Goal: Information Seeking & Learning: Learn about a topic

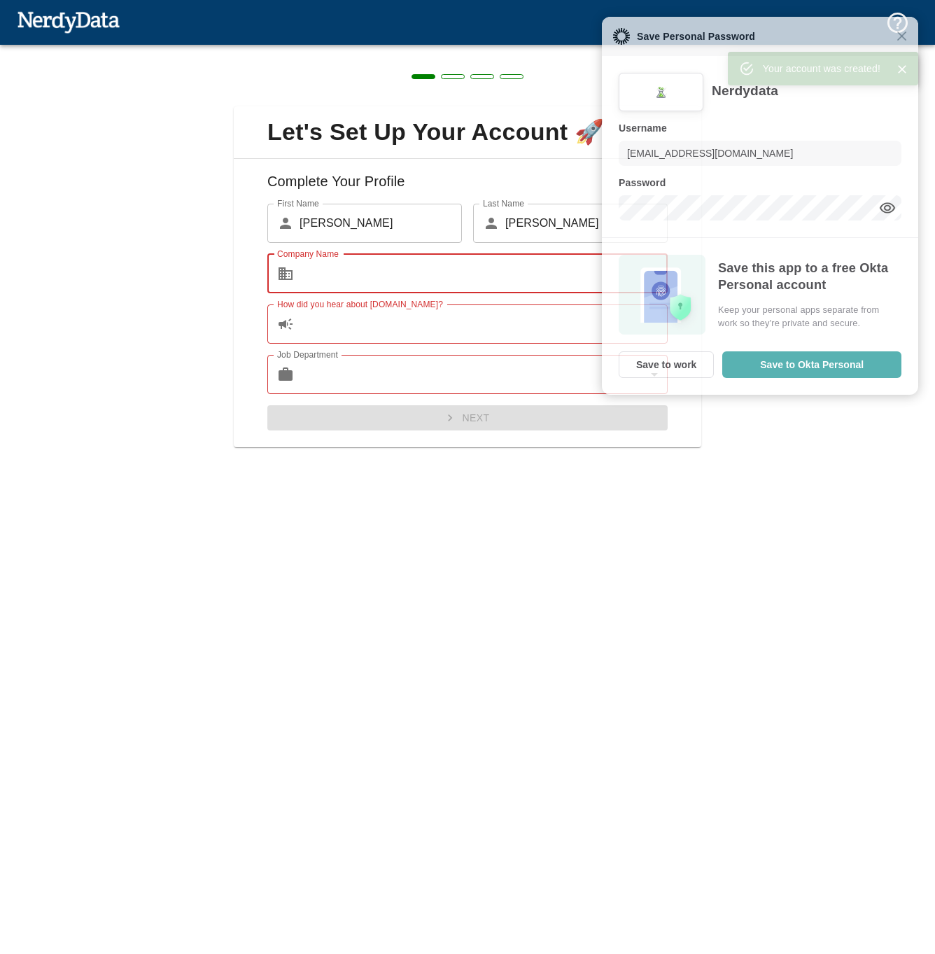
click at [539, 280] on input "Company Name" at bounding box center [484, 273] width 368 height 39
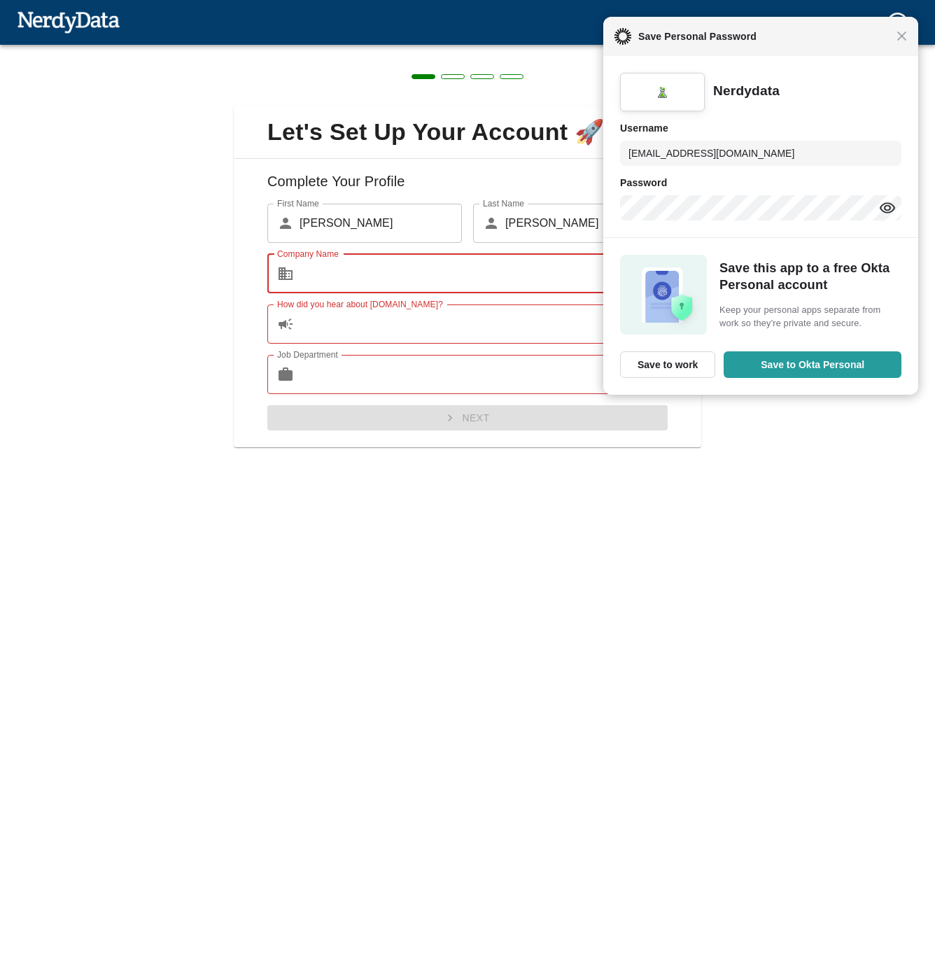
click at [512, 286] on input "Company Name" at bounding box center [484, 273] width 368 height 39
type input "Braze"
click at [393, 337] on input "How did you hear about [DOMAIN_NAME]?" at bounding box center [484, 324] width 368 height 39
click at [906, 37] on span "Close" at bounding box center [902, 36] width 11 height 11
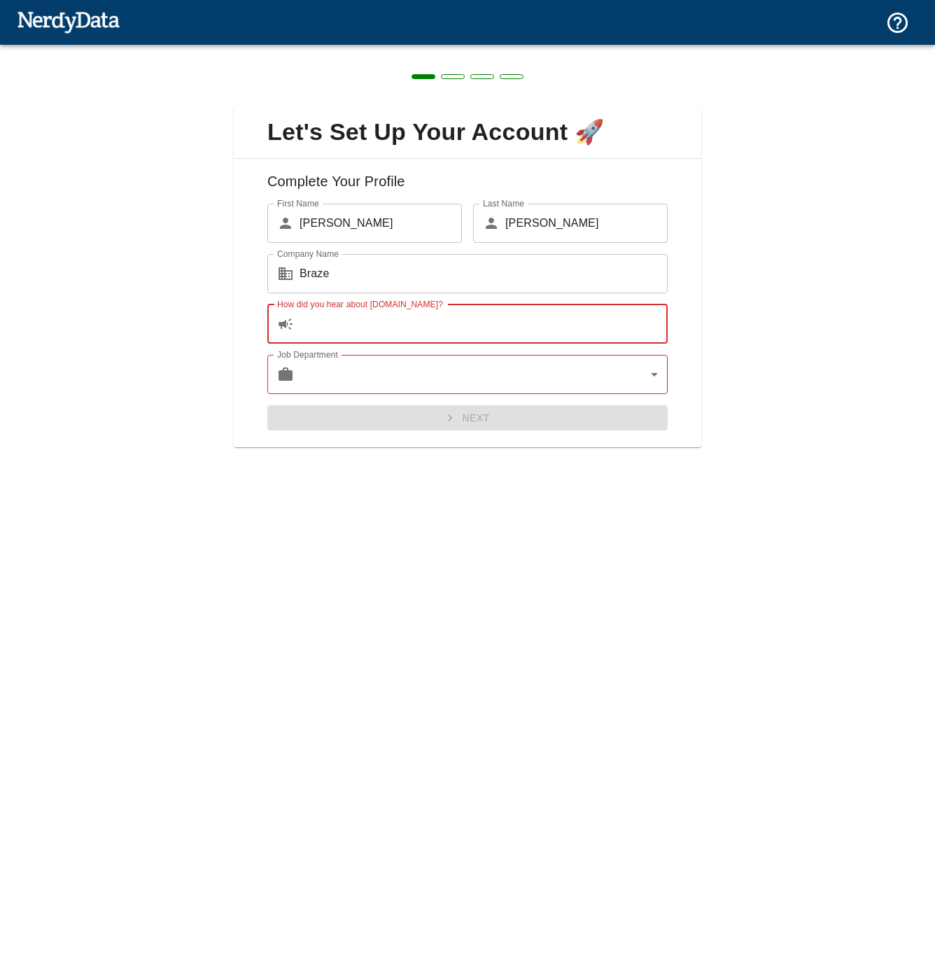
click at [482, 333] on input "How did you hear about [DOMAIN_NAME]?" at bounding box center [484, 324] width 368 height 39
type input "w"
type input "n/a"
click at [470, 49] on body "Technologies Domains Pricing Products Create a Report Create a list of websites…" at bounding box center [467, 24] width 935 height 49
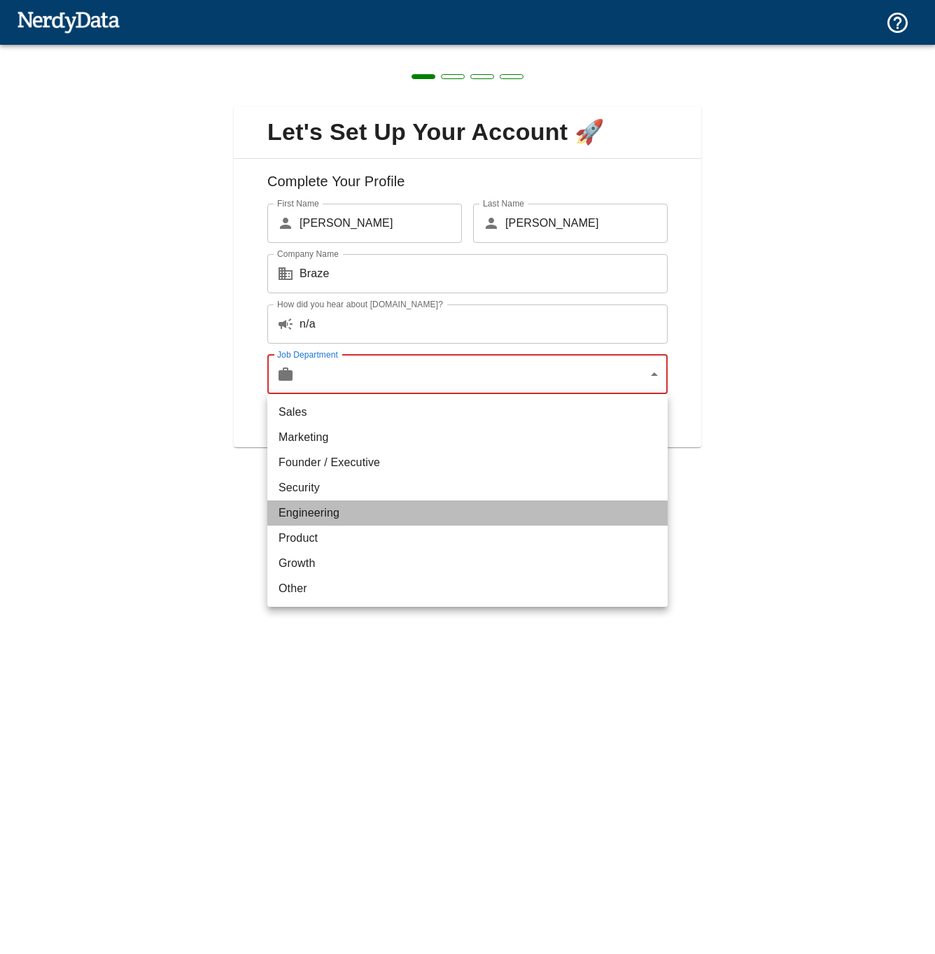
click at [379, 524] on li "Engineering" at bounding box center [467, 513] width 400 height 25
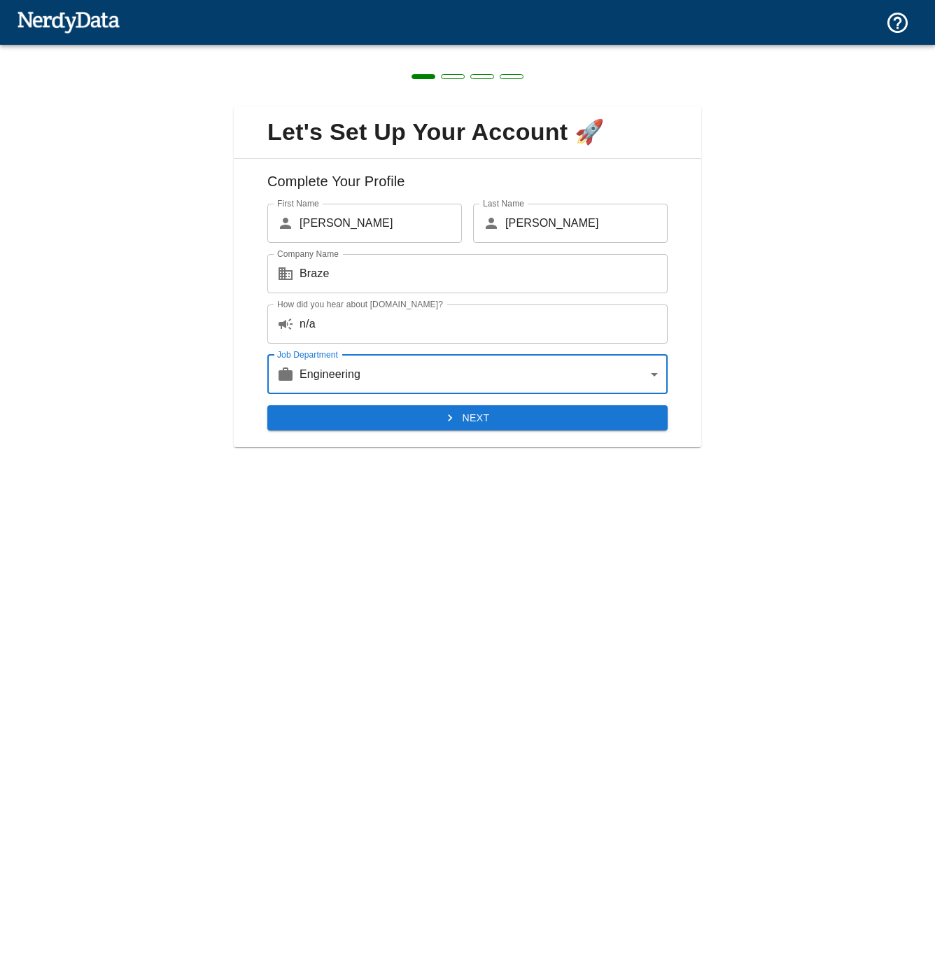
click at [395, 418] on button "Next" at bounding box center [467, 418] width 400 height 26
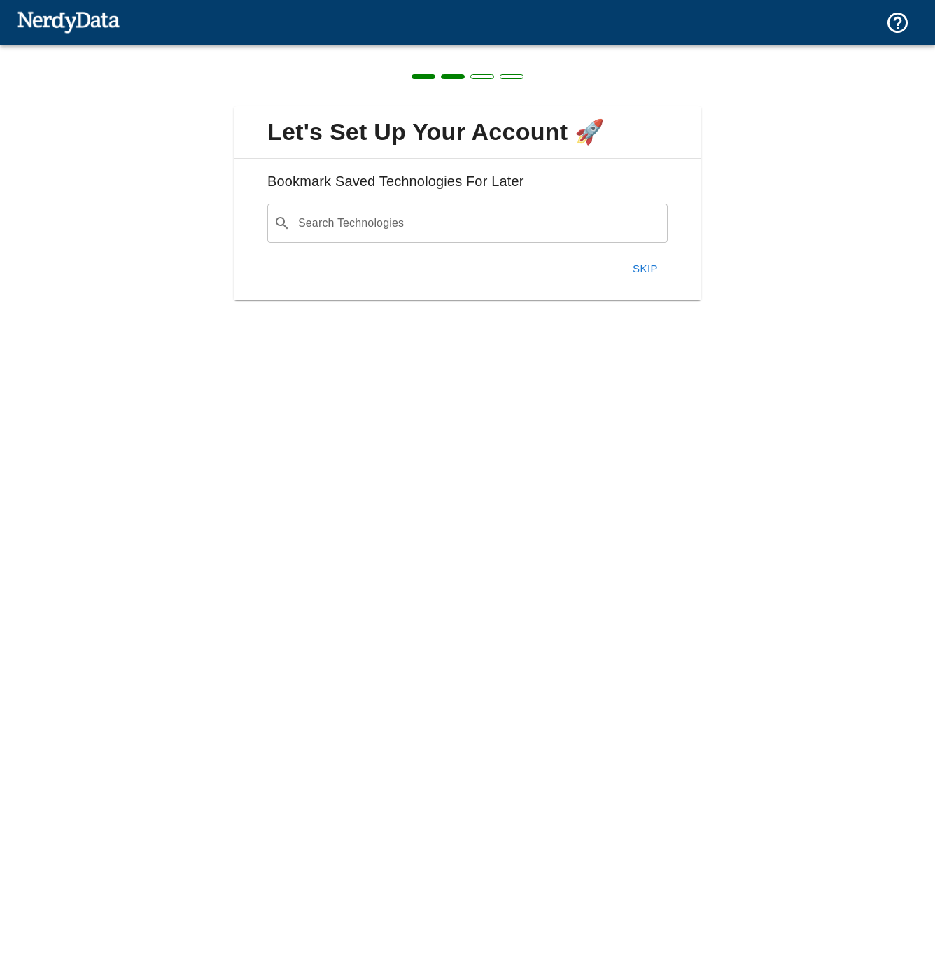
click at [645, 272] on button "Skip" at bounding box center [645, 268] width 45 height 29
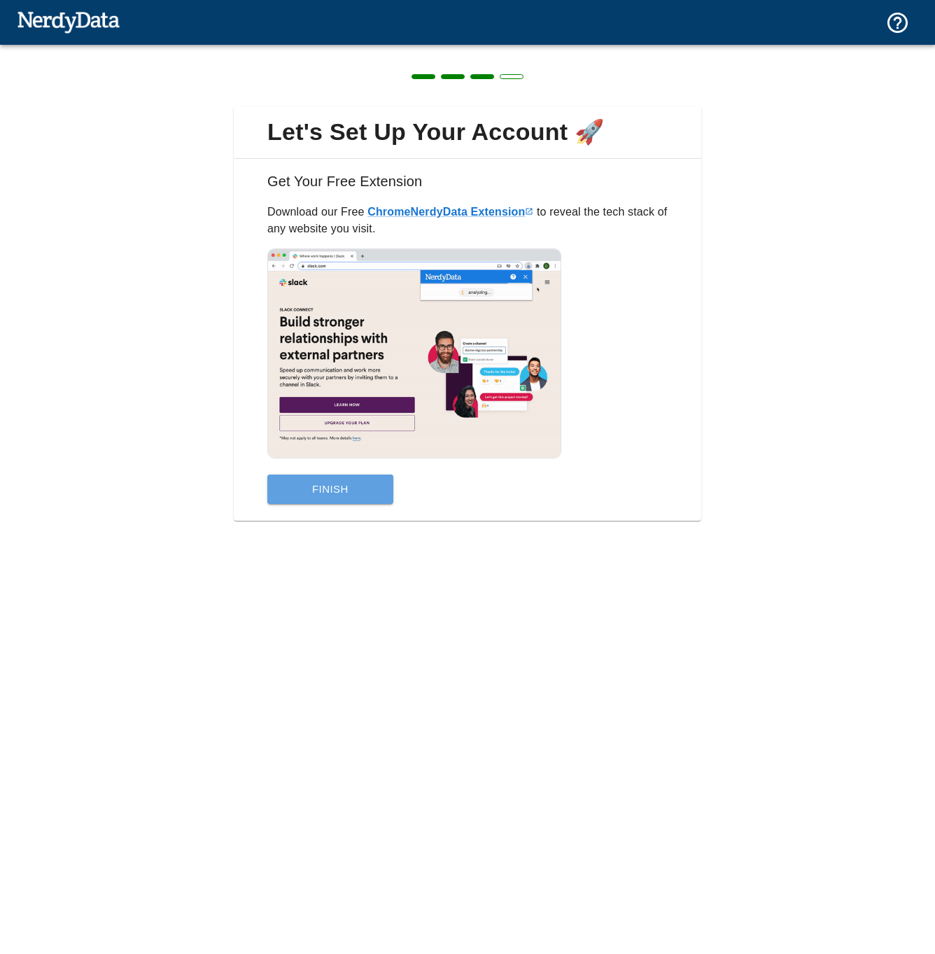
click at [350, 487] on button "Finish" at bounding box center [330, 489] width 126 height 29
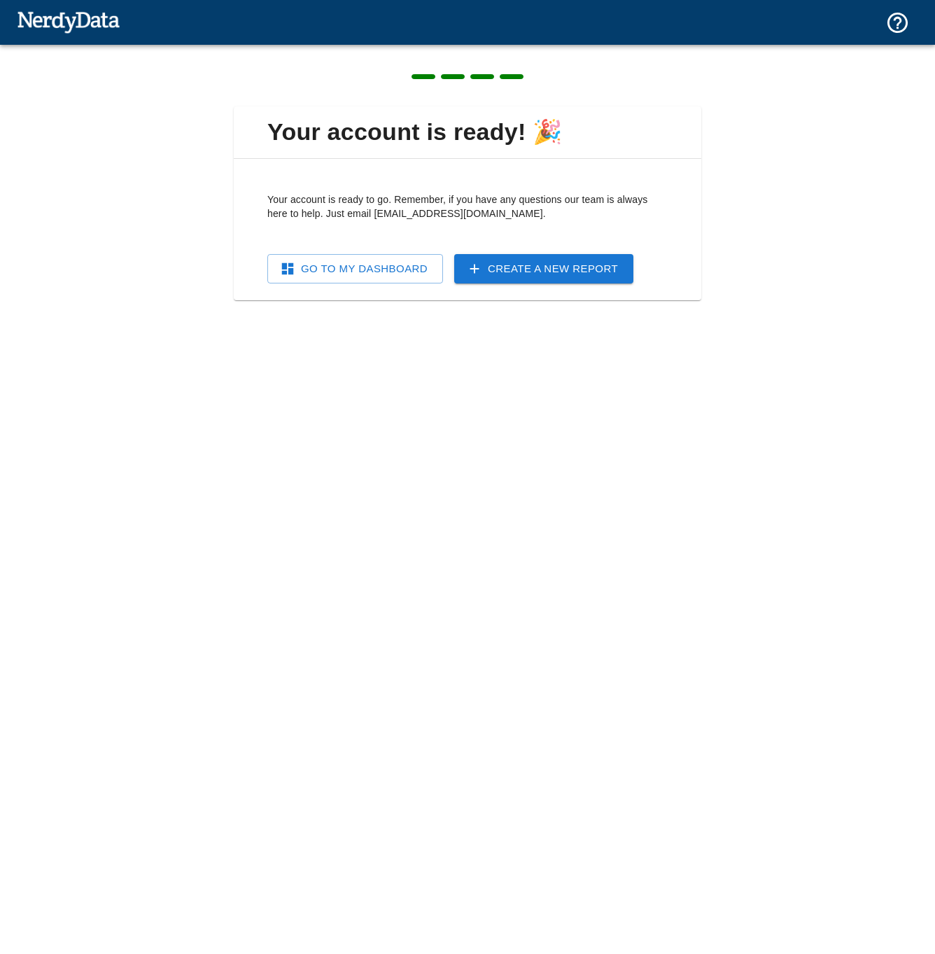
click at [408, 273] on link "Go To My Dashboard" at bounding box center [355, 268] width 176 height 29
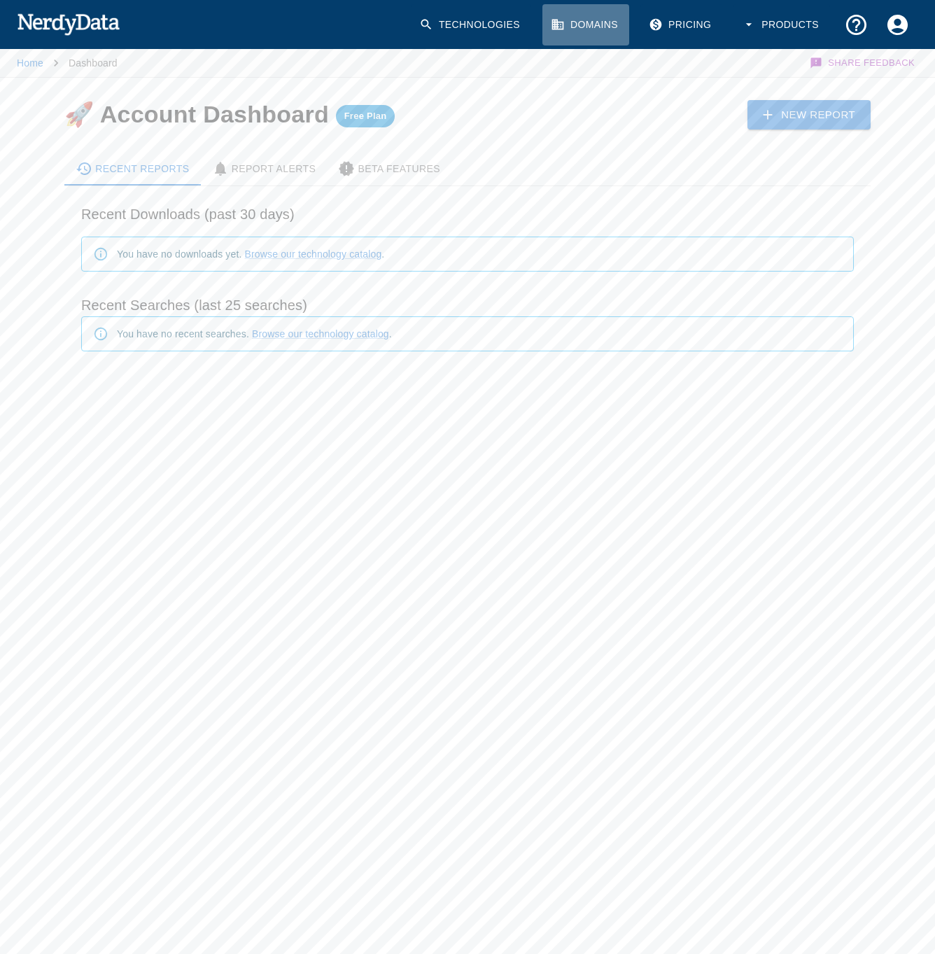
click at [575, 22] on link "Domains" at bounding box center [586, 24] width 87 height 41
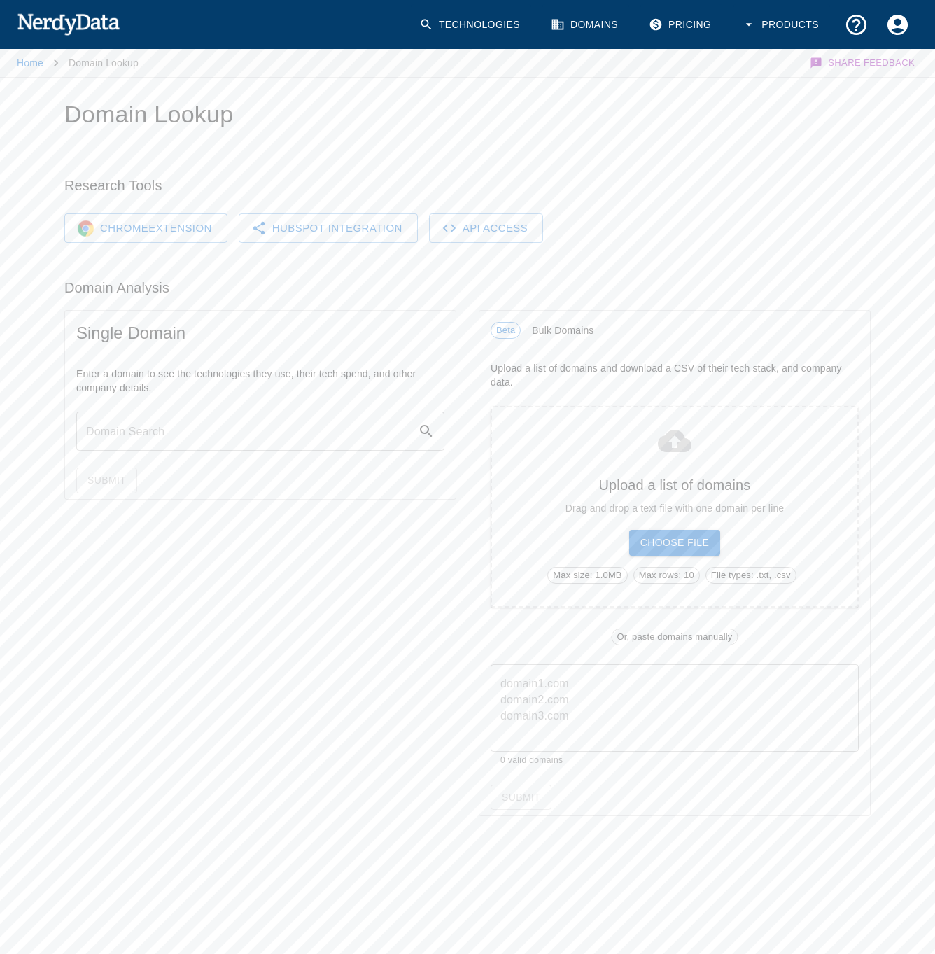
click at [269, 440] on input "text" at bounding box center [247, 431] width 342 height 39
type input "[DOMAIN_NAME]"
click at [432, 438] on icon at bounding box center [426, 431] width 17 height 17
click at [424, 431] on icon at bounding box center [426, 431] width 17 height 17
click at [105, 479] on button "Submit" at bounding box center [106, 481] width 61 height 26
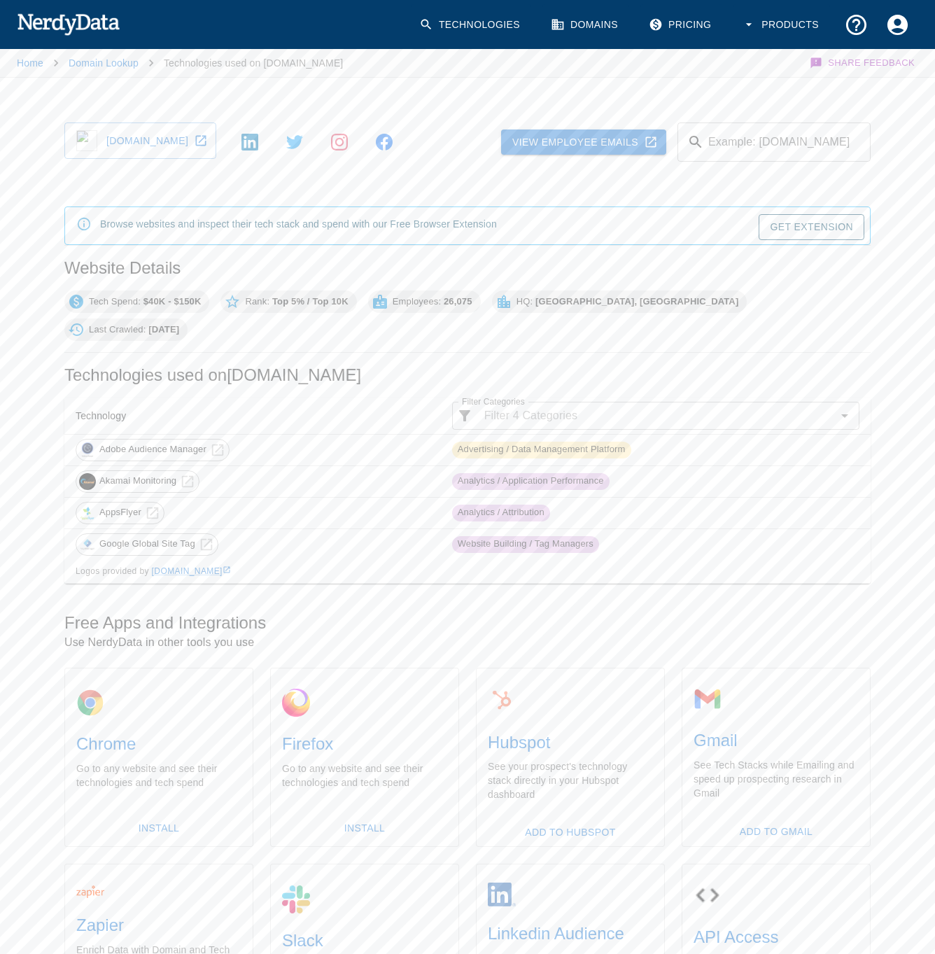
click at [145, 148] on link "[DOMAIN_NAME]" at bounding box center [140, 141] width 152 height 36
click at [582, 25] on link "Domains" at bounding box center [586, 24] width 87 height 41
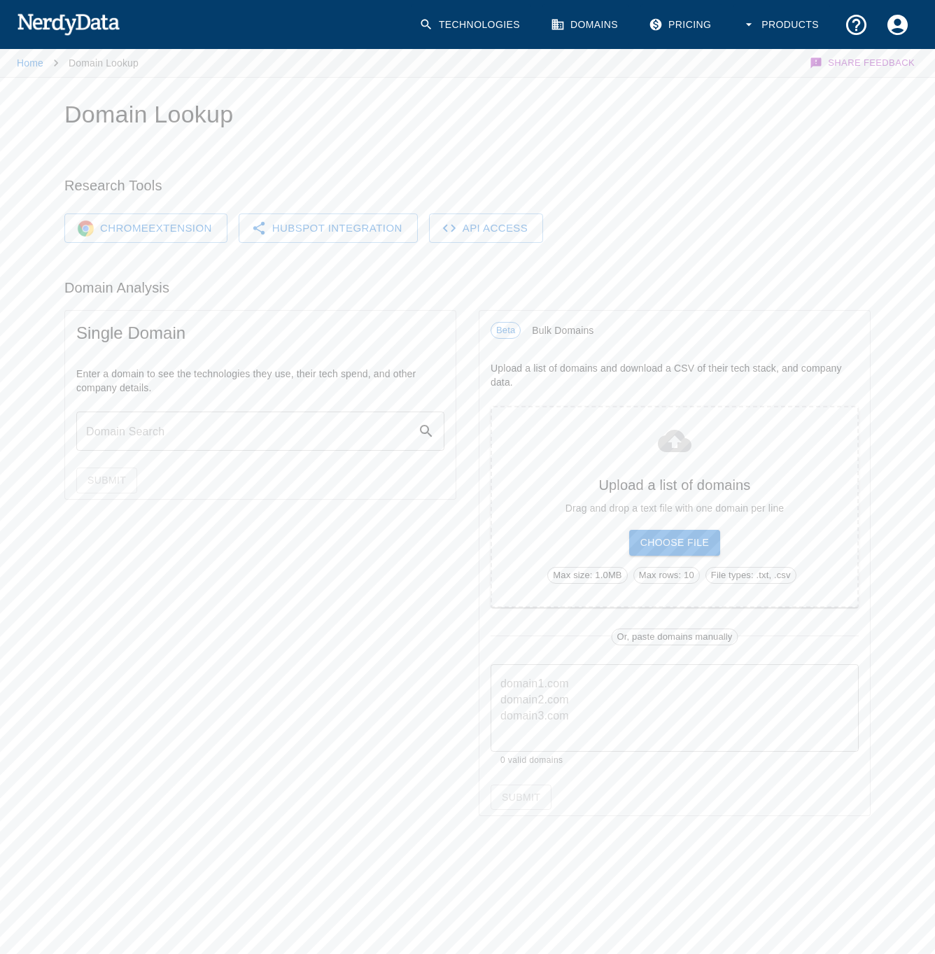
click at [183, 431] on input "text" at bounding box center [247, 431] width 342 height 39
type input "r"
type input "T"
type input "[DOMAIN_NAME]"
click at [109, 487] on button "Submit" at bounding box center [106, 481] width 61 height 26
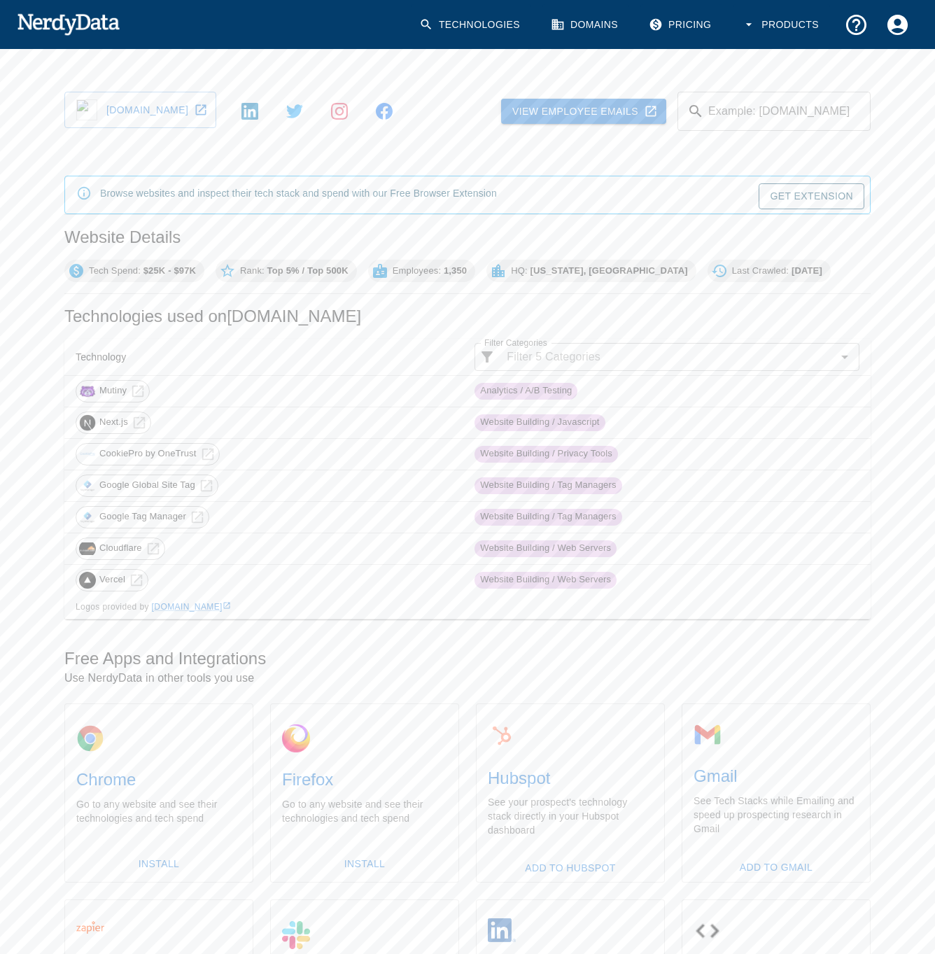
scroll to position [32, 0]
click at [575, 22] on link "Domains" at bounding box center [586, 24] width 87 height 41
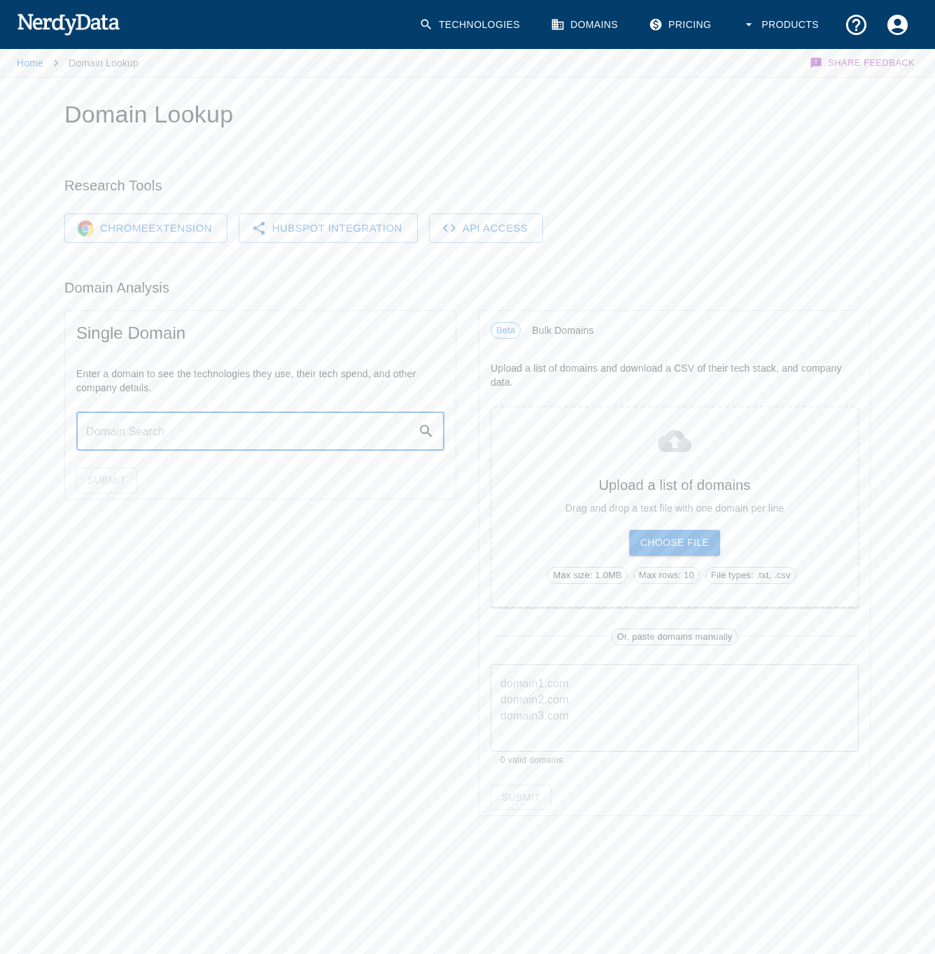
click at [176, 418] on input "text" at bounding box center [247, 431] width 342 height 39
type input "[DOMAIN_NAME]"
click at [97, 482] on button "Submit" at bounding box center [106, 481] width 61 height 26
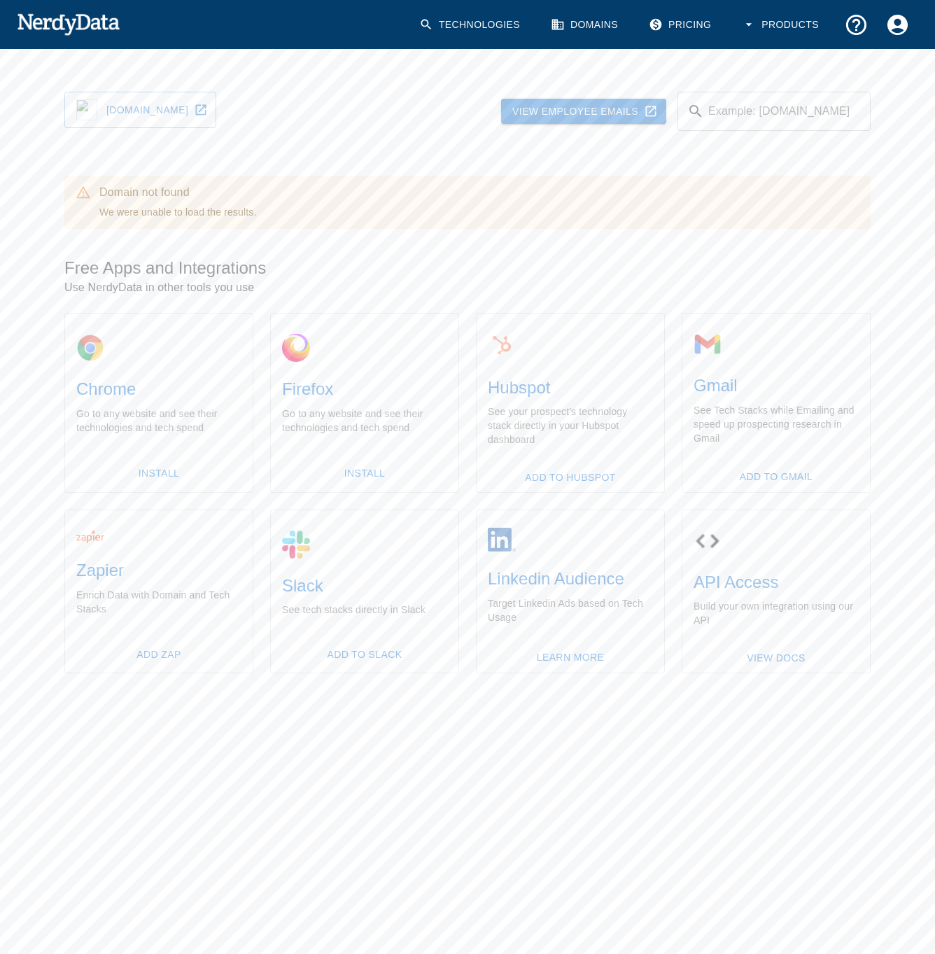
click at [382, 216] on div "Domain not found We were unable to load the results." at bounding box center [467, 202] width 806 height 53
click at [585, 30] on link "Domains" at bounding box center [586, 24] width 87 height 41
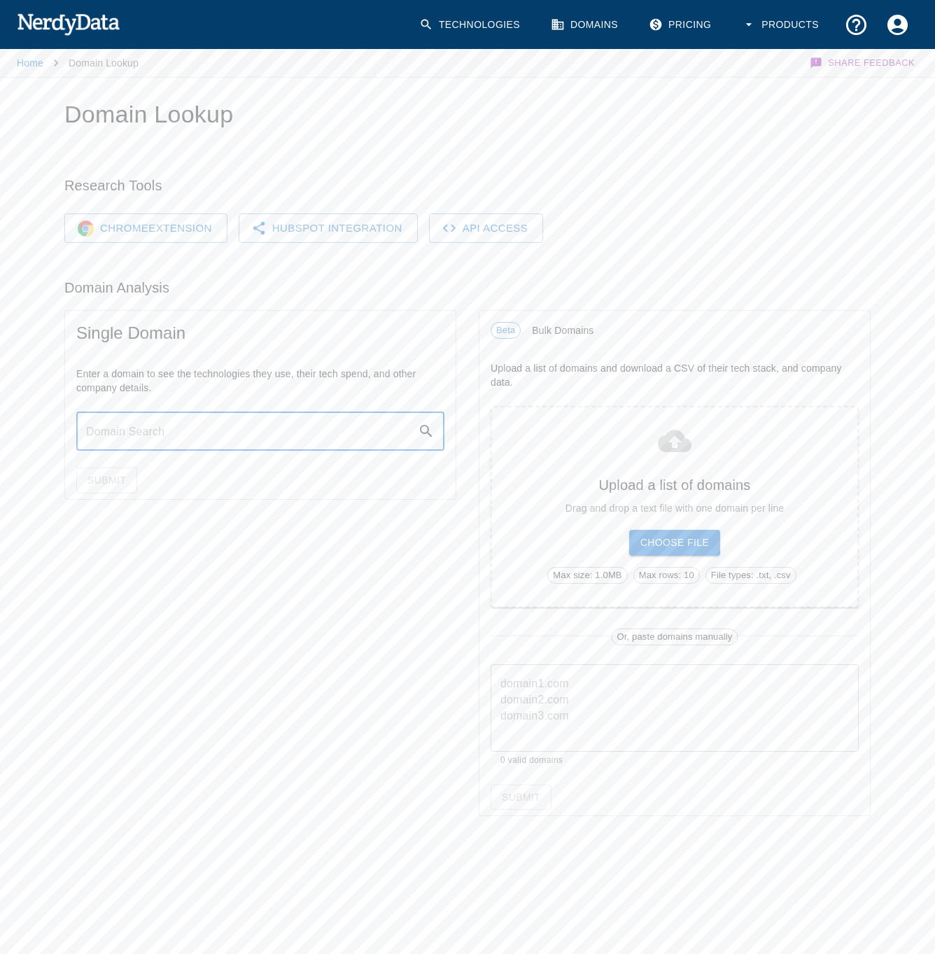
click at [166, 438] on input "text" at bounding box center [247, 431] width 342 height 39
type input "[DOMAIN_NAME]"
click at [116, 482] on button "Submit" at bounding box center [106, 481] width 61 height 26
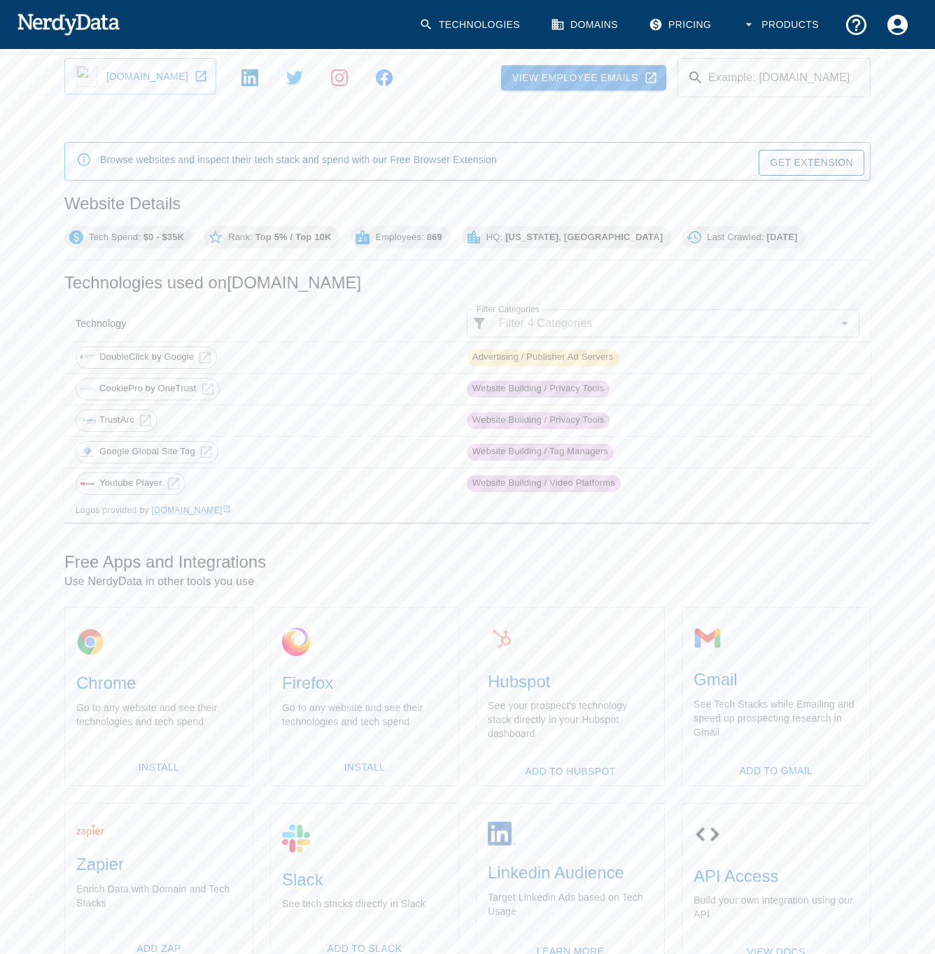
scroll to position [67, 0]
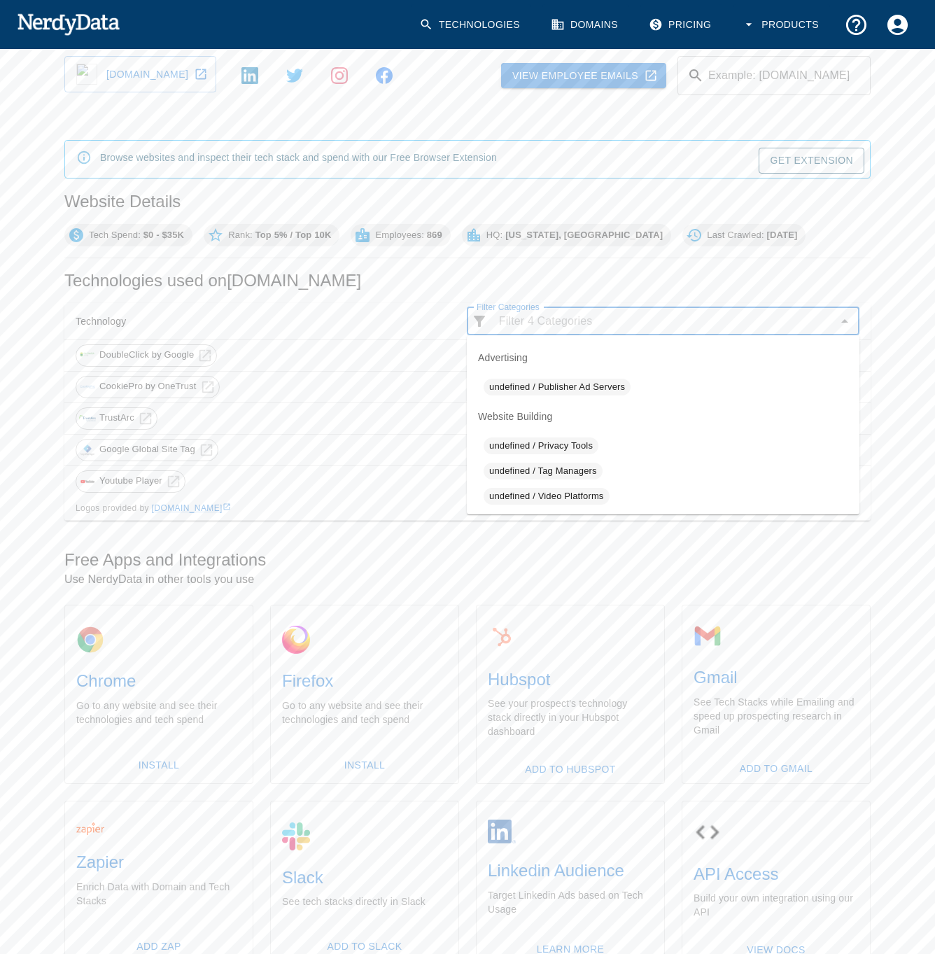
click at [567, 323] on input "Filter Categories" at bounding box center [663, 322] width 339 height 20
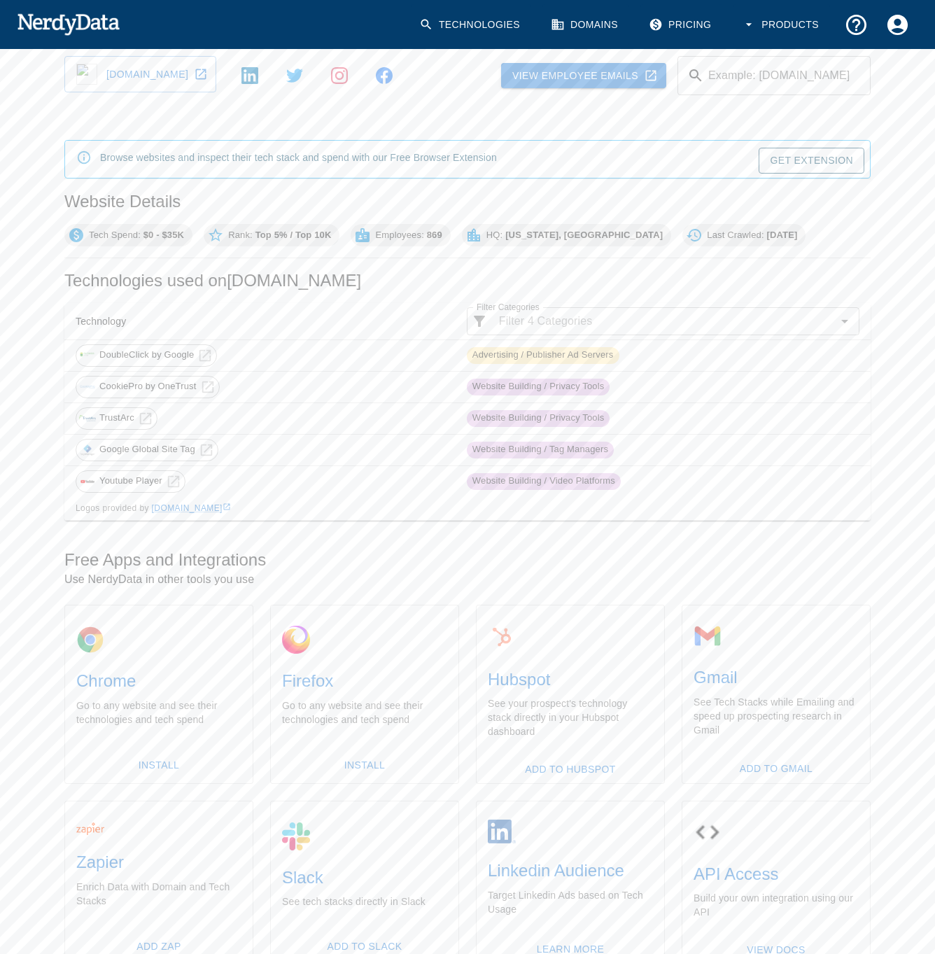
click at [342, 284] on h2 "Technologies used on [DOMAIN_NAME]" at bounding box center [467, 281] width 806 height 22
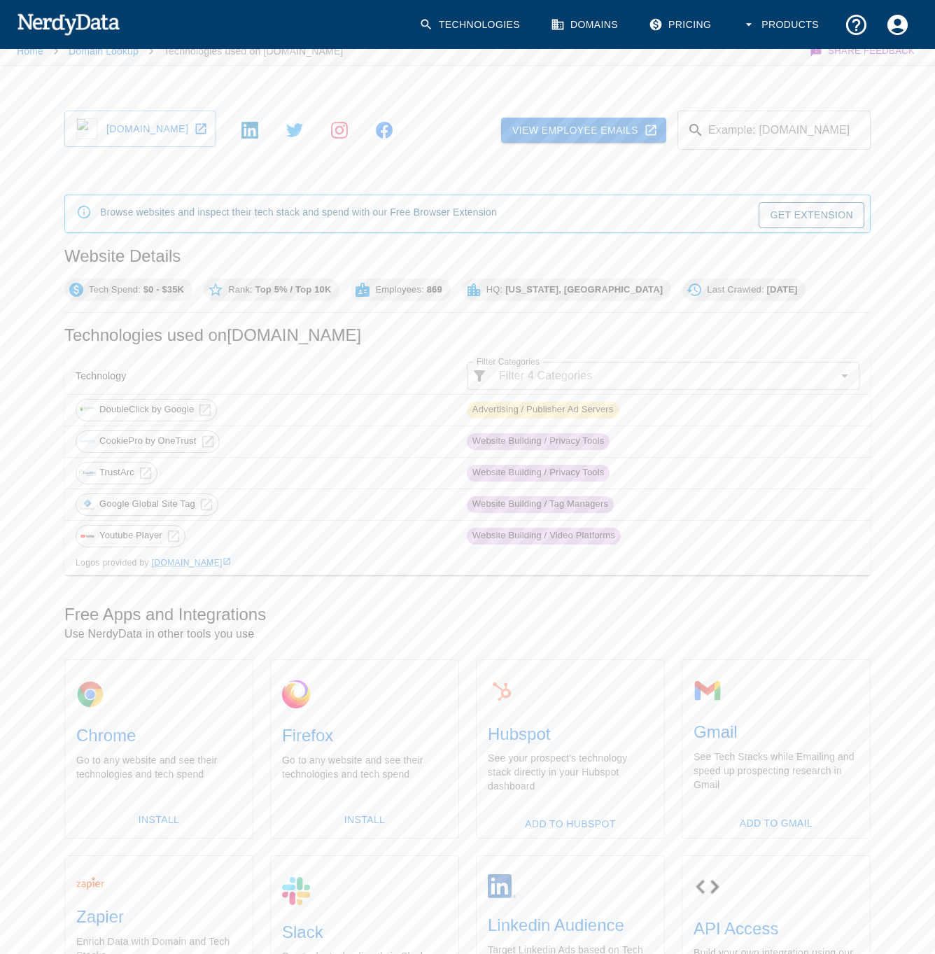
scroll to position [0, 0]
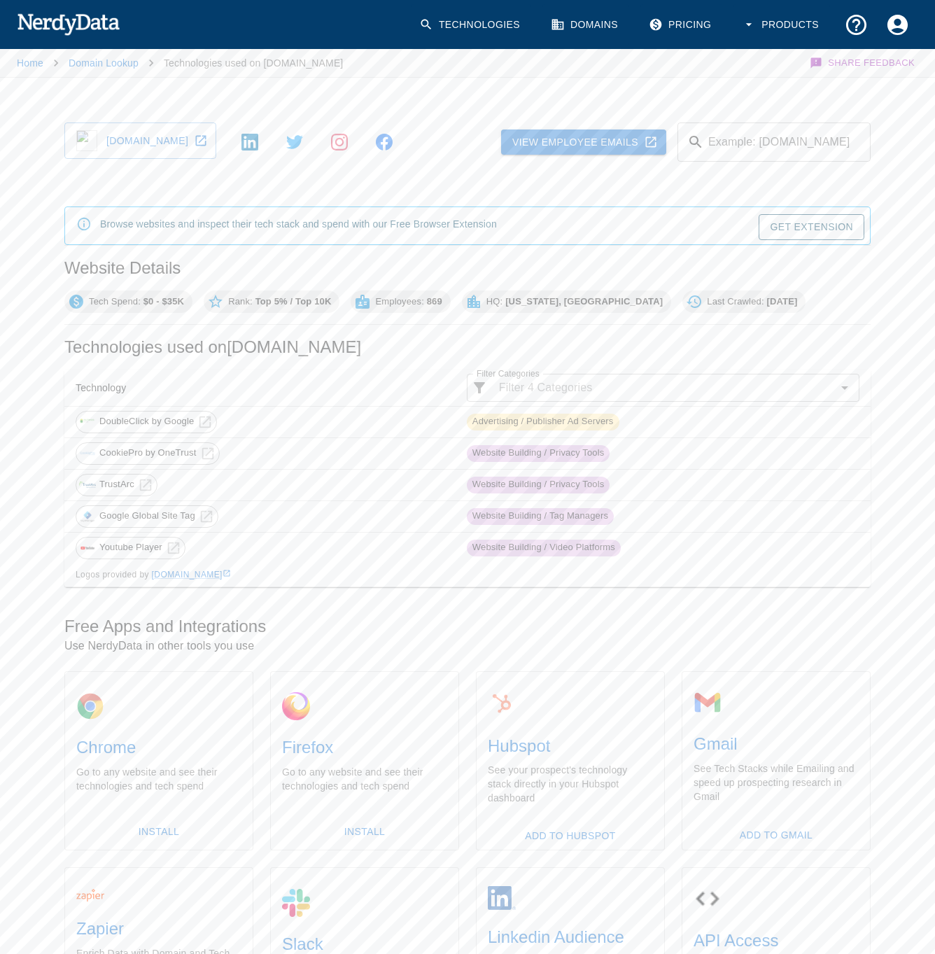
click at [575, 22] on link "Domains" at bounding box center [586, 24] width 87 height 41
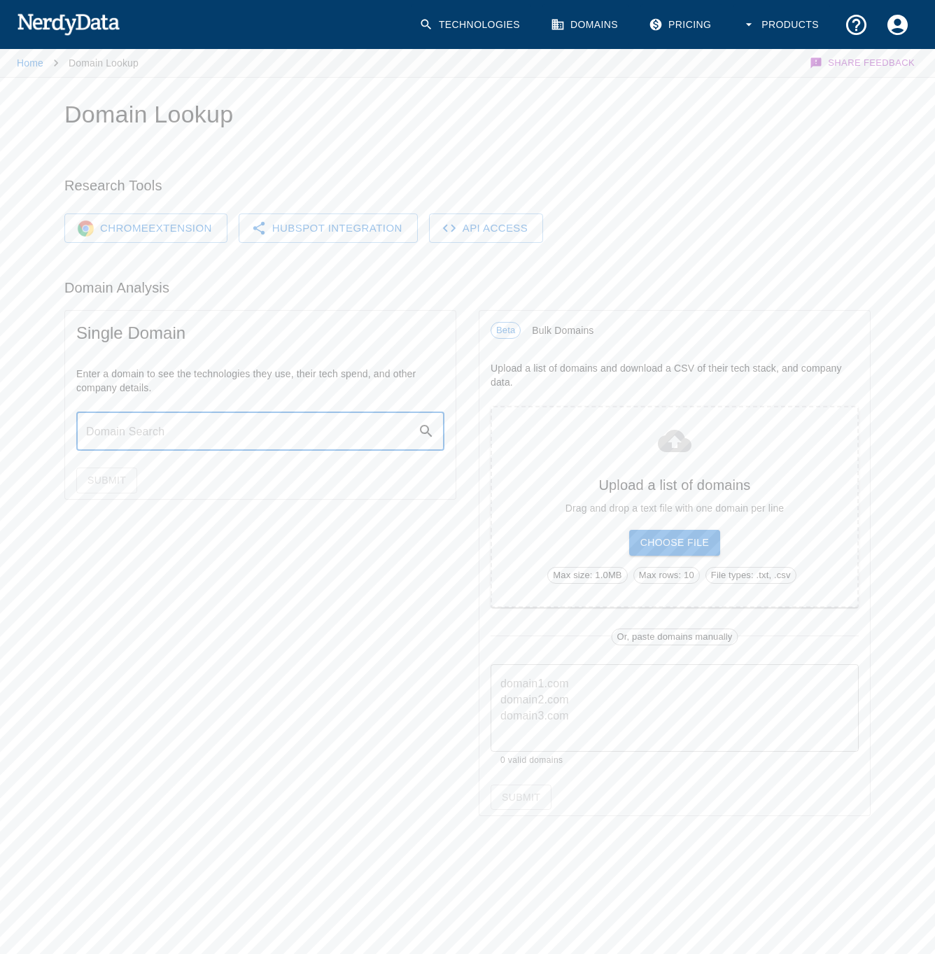
click at [158, 424] on input "text" at bounding box center [247, 431] width 342 height 39
type input "[DOMAIN_NAME]"
click at [428, 432] on icon at bounding box center [426, 431] width 17 height 17
click at [102, 491] on button "Submit" at bounding box center [106, 481] width 61 height 26
click at [199, 431] on input "text" at bounding box center [247, 431] width 342 height 39
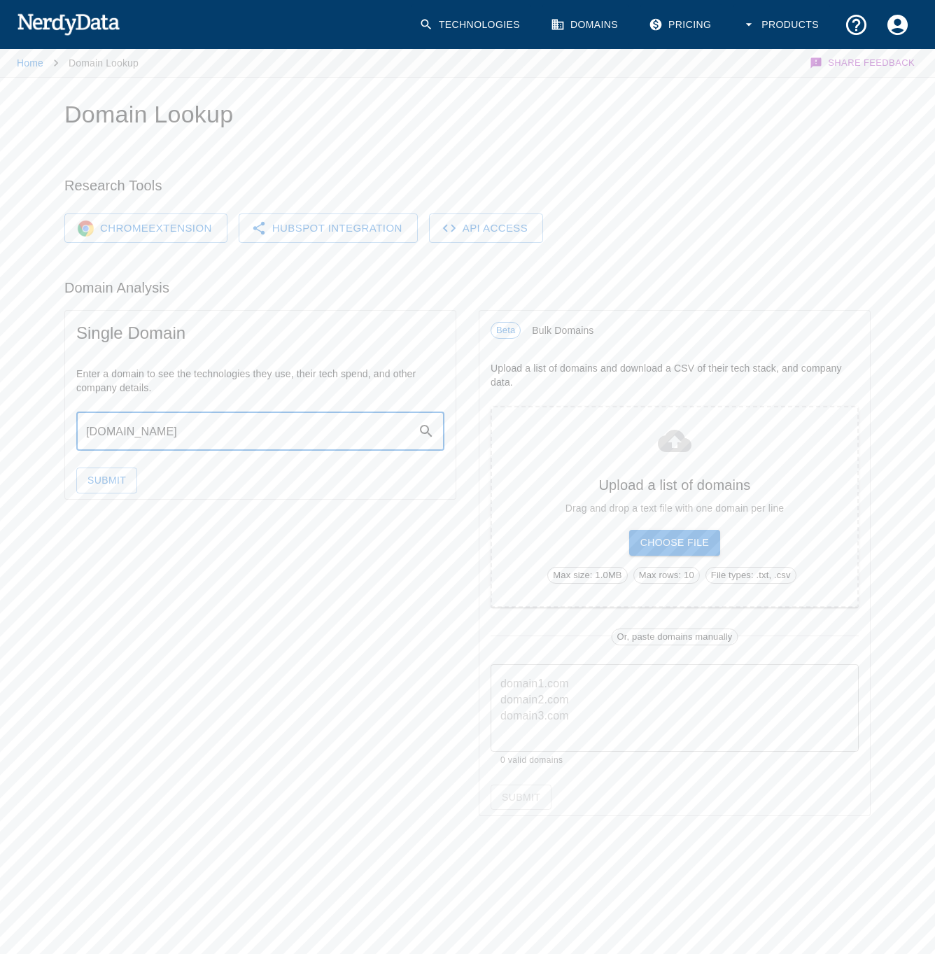
type input "[DOMAIN_NAME]"
click at [76, 468] on button "Submit" at bounding box center [106, 481] width 61 height 26
